Goal: Browse casually: Explore the website without a specific task or goal

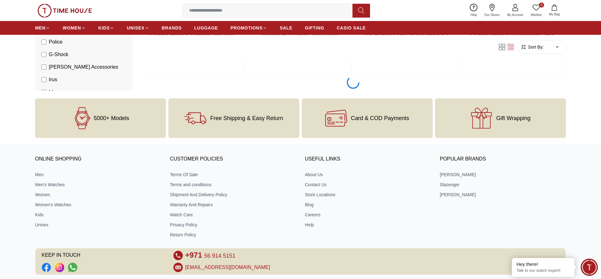
scroll to position [1048, 0]
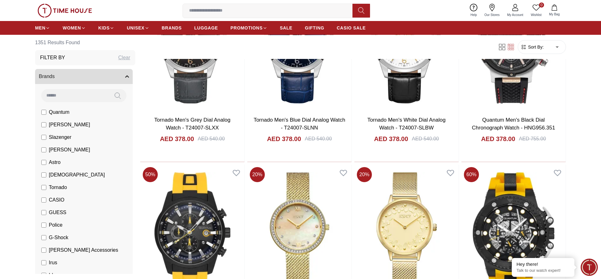
scroll to position [2991, 0]
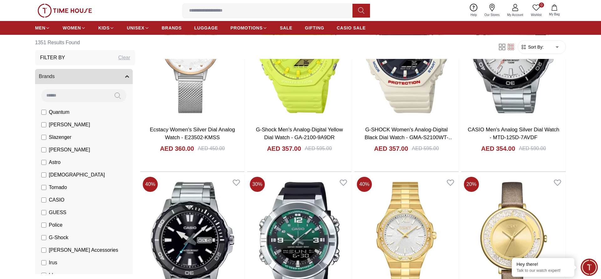
scroll to position [4934, 0]
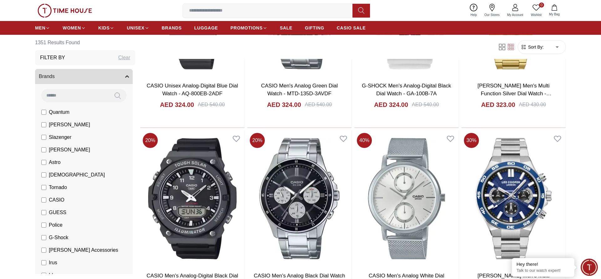
scroll to position [6876, 0]
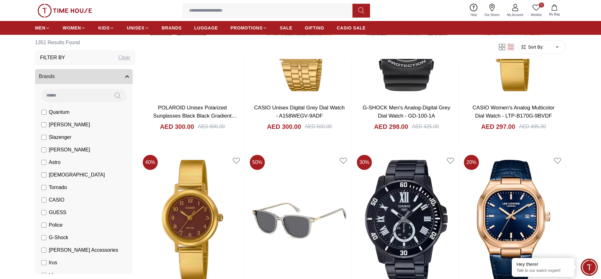
scroll to position [8819, 0]
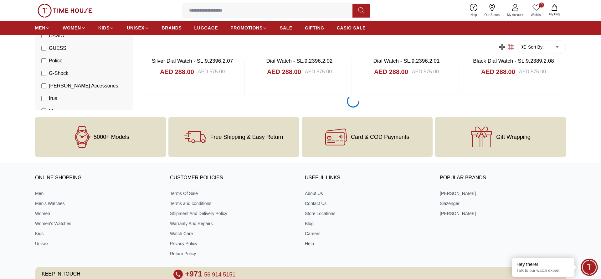
scroll to position [9790, 0]
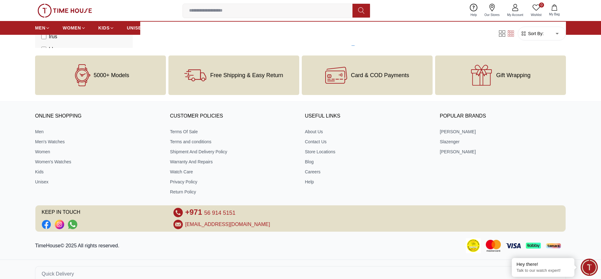
scroll to position [11733, 0]
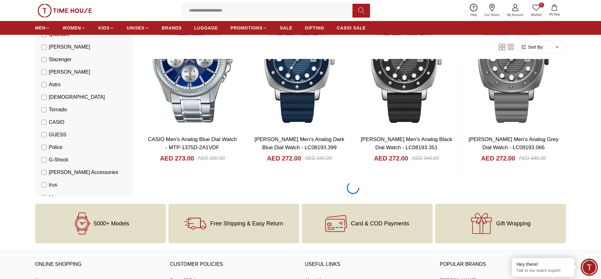
scroll to position [12704, 0]
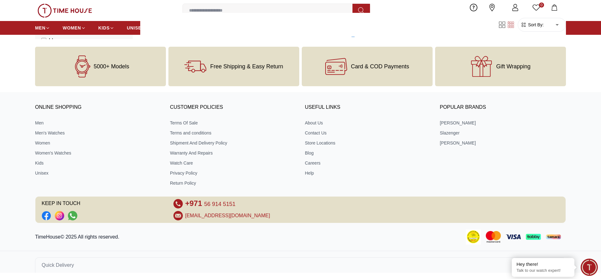
scroll to position [13676, 0]
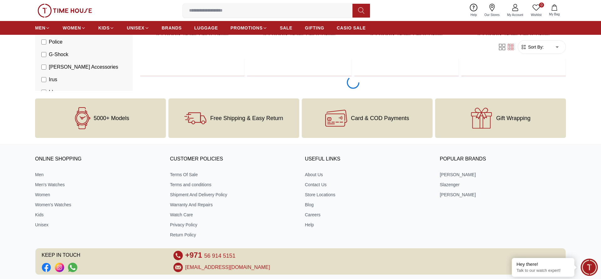
scroll to position [15618, 0]
